Goal: Task Accomplishment & Management: Manage account settings

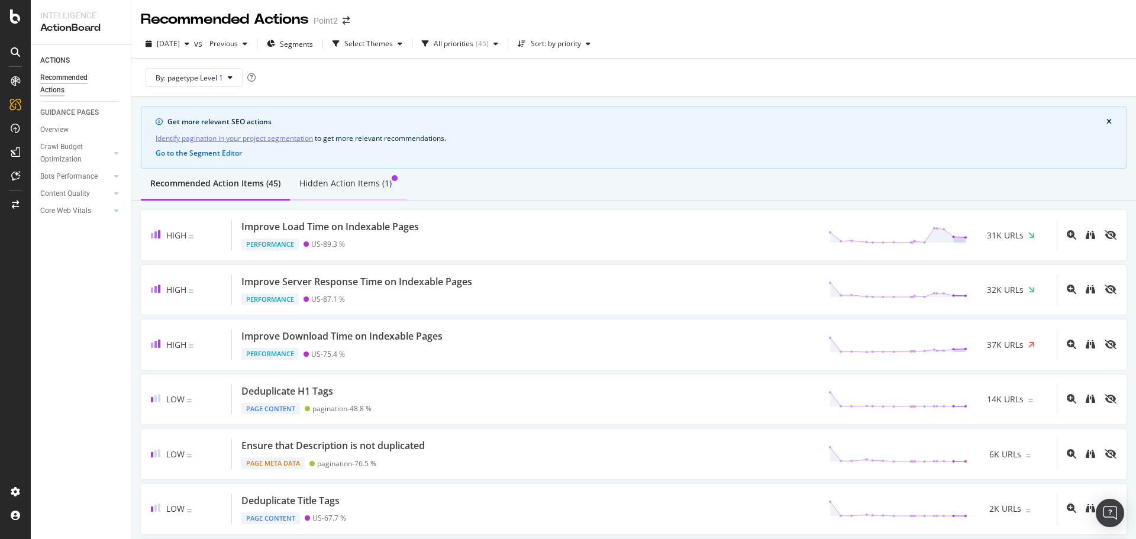
click at [365, 186] on div "Hidden Action Items (1)" at bounding box center [345, 184] width 92 height 12
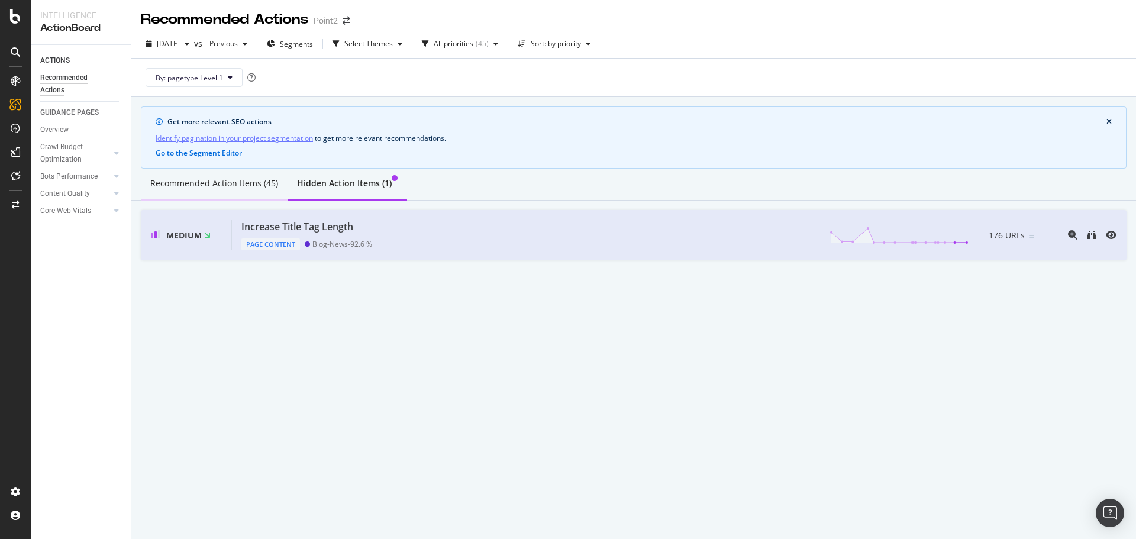
click at [213, 188] on div "Recommended Action Items (45)" at bounding box center [214, 184] width 128 height 12
